Goal: Transaction & Acquisition: Obtain resource

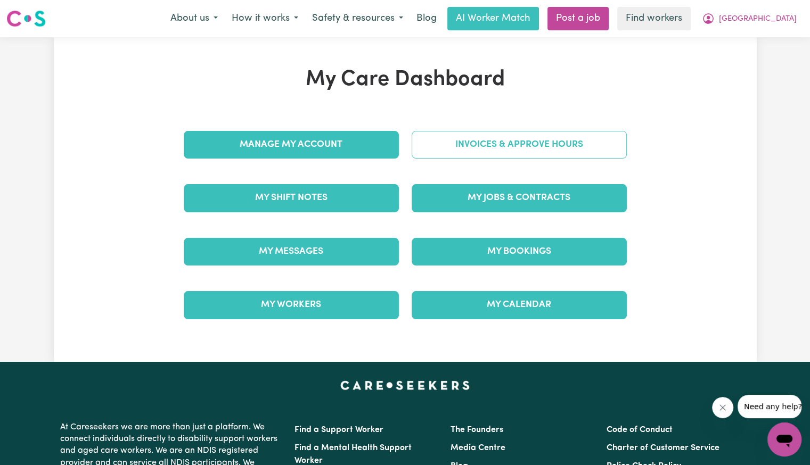
click at [411, 153] on link "Invoices & Approve Hours" at bounding box center [518, 145] width 215 height 28
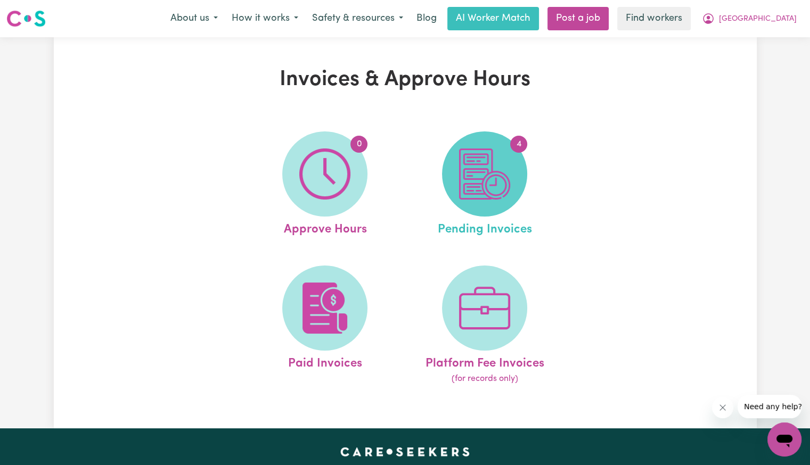
click at [473, 180] on img at bounding box center [484, 174] width 51 height 51
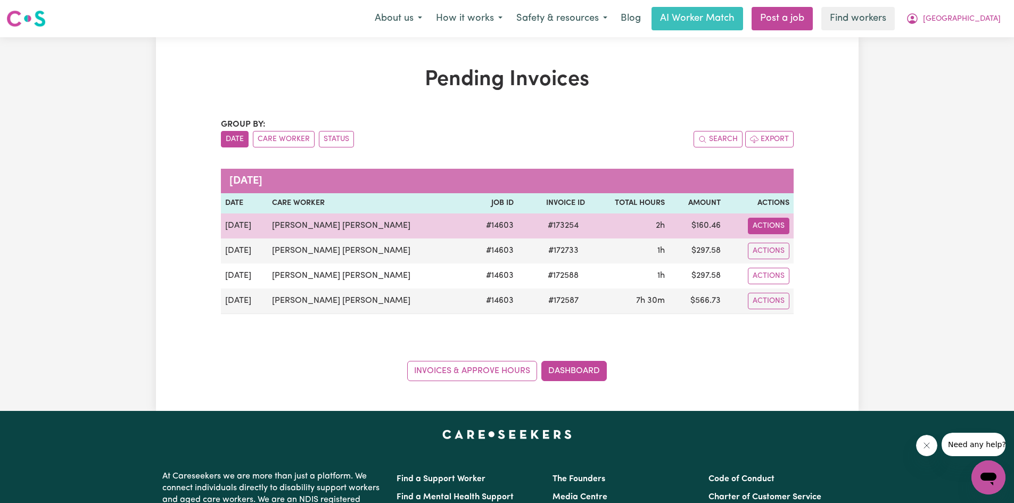
click at [767, 223] on button "Actions" at bounding box center [769, 226] width 42 height 17
click at [777, 250] on link "Download Invoice" at bounding box center [813, 250] width 97 height 21
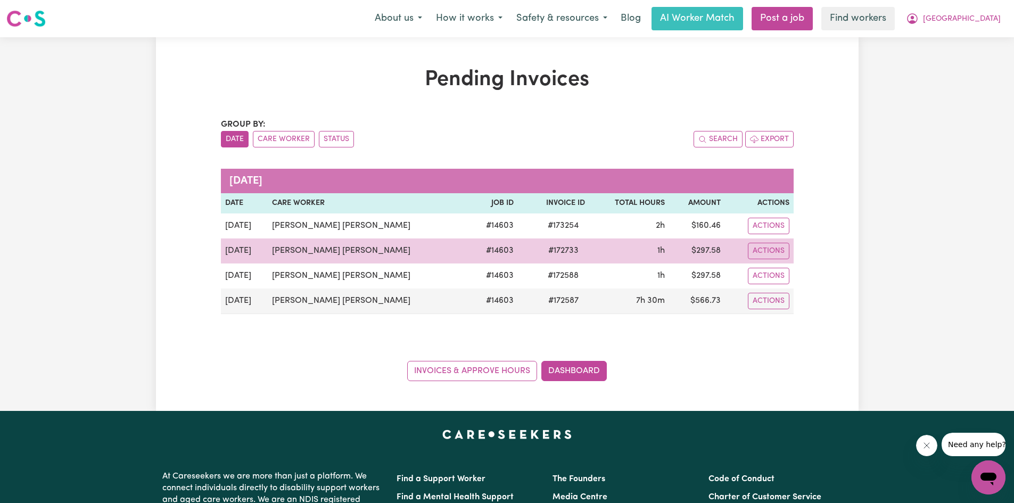
click at [542, 249] on span "# 172733" at bounding box center [563, 250] width 43 height 13
copy span "172733"
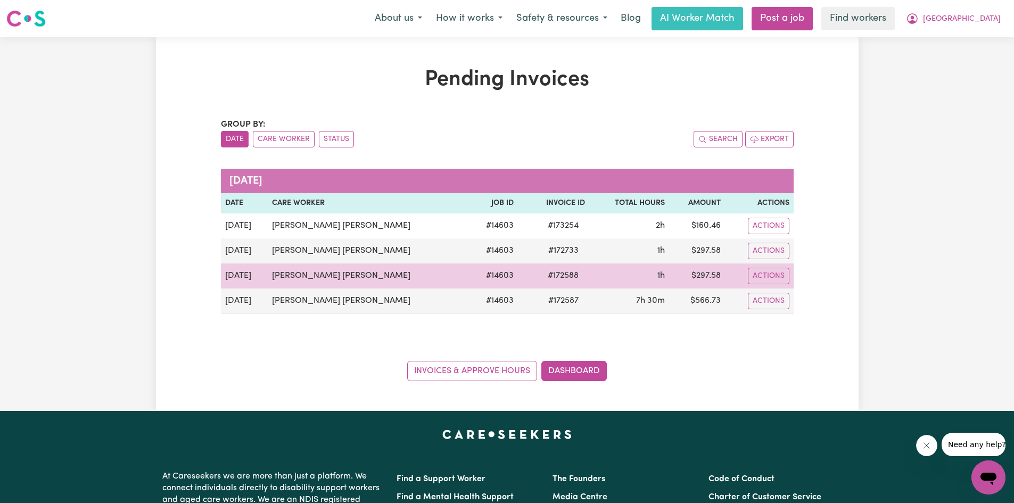
click at [541, 277] on span "# 172588" at bounding box center [563, 275] width 44 height 13
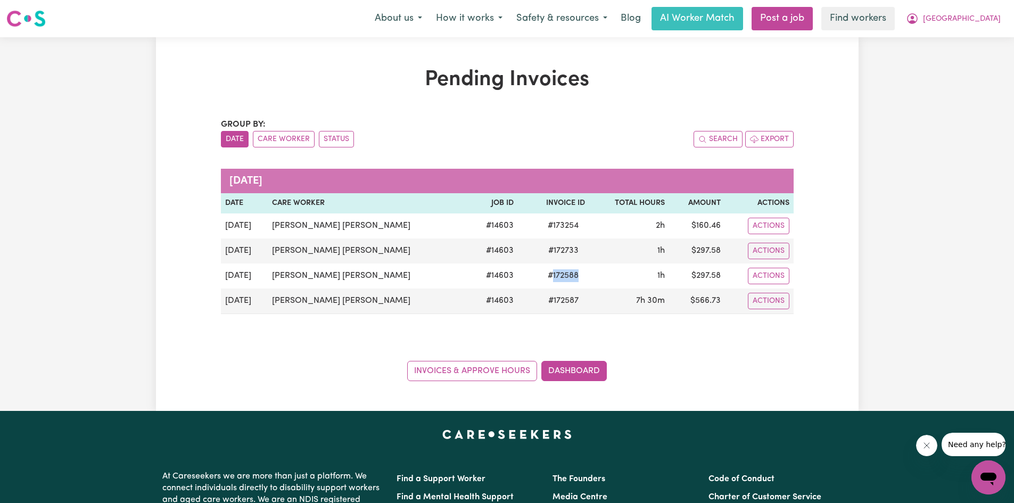
copy span "172588"
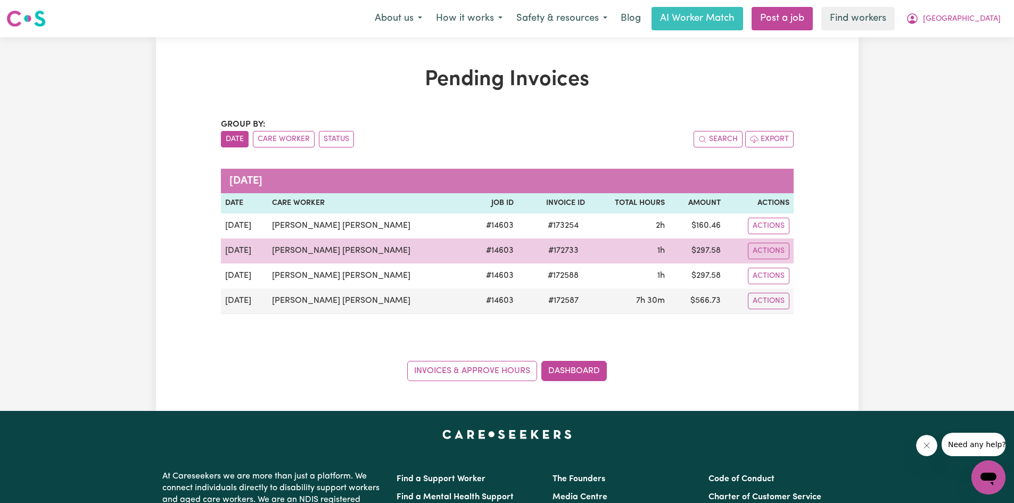
click at [542, 255] on span "# 172733" at bounding box center [563, 250] width 43 height 13
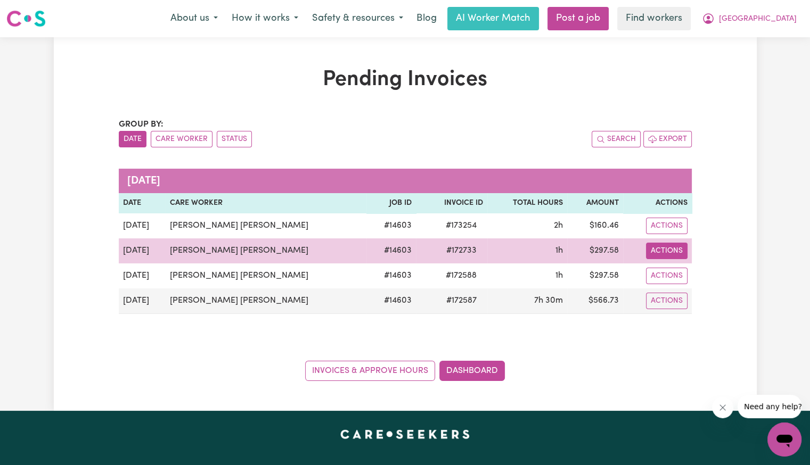
click at [670, 251] on button "Actions" at bounding box center [667, 251] width 42 height 17
click at [672, 271] on link "Download Invoice" at bounding box center [711, 275] width 97 height 21
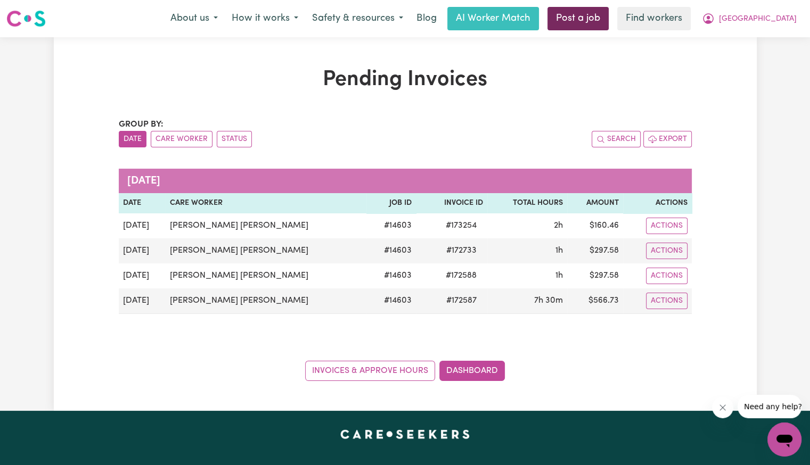
drag, startPoint x: 635, startPoint y: 35, endPoint x: 637, endPoint y: 29, distance: 6.6
click at [608, 29] on link "Post a job" at bounding box center [577, 18] width 61 height 23
